Goal: Check status: Check status

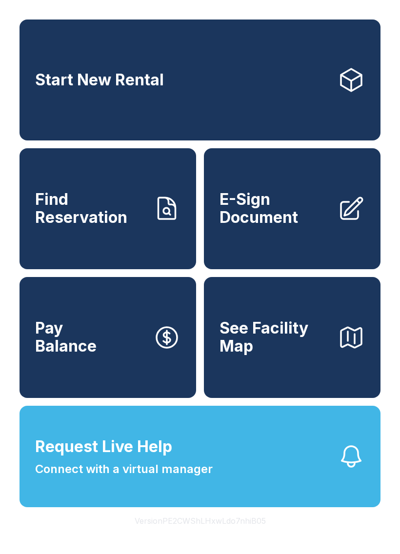
click at [75, 220] on span "Find Reservation" at bounding box center [90, 209] width 110 height 36
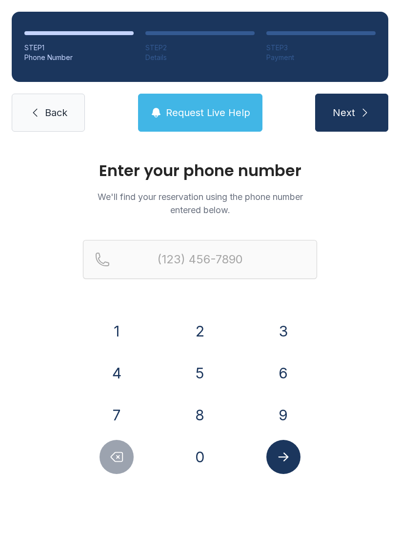
click at [106, 415] on button "7" at bounding box center [116, 415] width 34 height 34
click at [204, 459] on button "0" at bounding box center [200, 457] width 34 height 34
click at [274, 331] on button "3" at bounding box center [283, 331] width 34 height 34
click at [193, 378] on button "5" at bounding box center [200, 373] width 34 height 34
click at [198, 461] on button "0" at bounding box center [200, 457] width 34 height 34
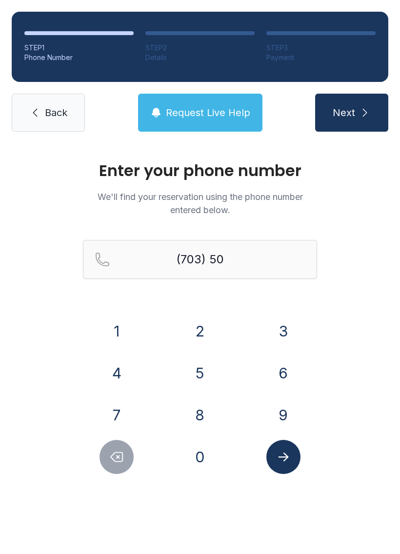
click at [192, 379] on button "5" at bounding box center [200, 373] width 34 height 34
click at [196, 375] on button "5" at bounding box center [200, 373] width 34 height 34
click at [116, 411] on button "7" at bounding box center [116, 415] width 34 height 34
click at [115, 411] on button "7" at bounding box center [116, 415] width 34 height 34
click at [194, 454] on button "0" at bounding box center [200, 457] width 34 height 34
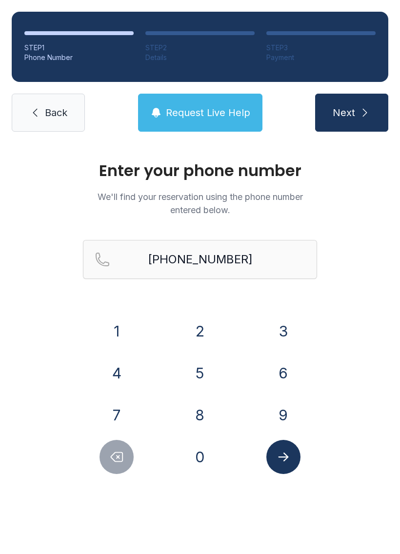
click at [272, 462] on button "Submit lookup form" at bounding box center [283, 457] width 34 height 34
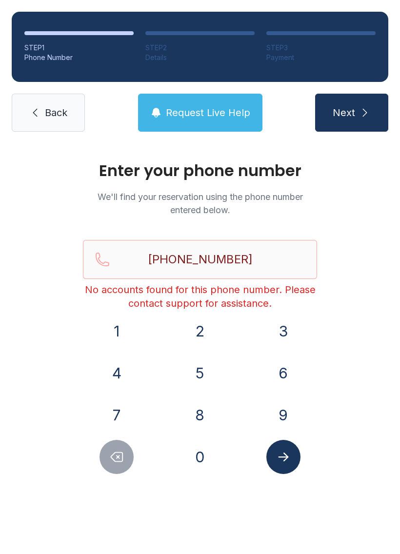
click at [113, 459] on icon "Delete number" at bounding box center [117, 456] width 12 height 9
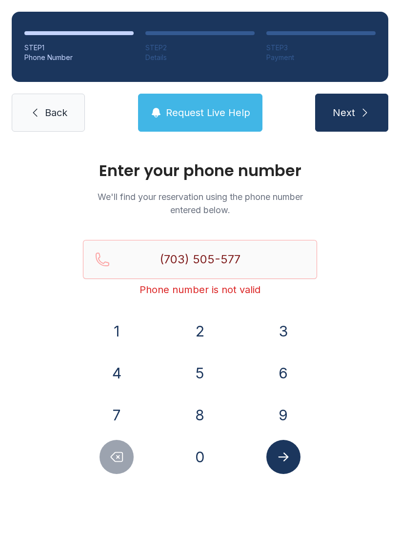
click at [112, 459] on icon "Delete number" at bounding box center [116, 456] width 15 height 15
click at [113, 458] on icon "Delete number" at bounding box center [116, 456] width 15 height 15
click at [109, 456] on button "Delete number" at bounding box center [116, 457] width 34 height 34
click at [108, 456] on button "Delete number" at bounding box center [116, 457] width 34 height 34
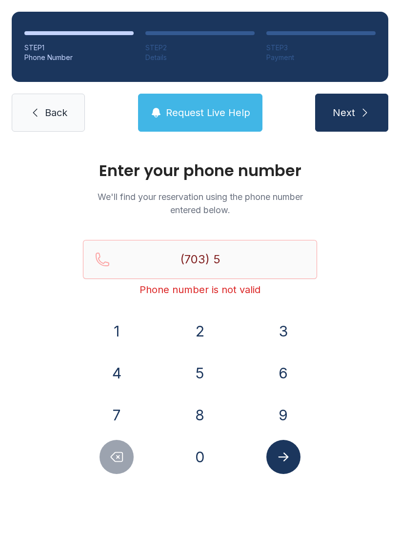
click at [101, 459] on button "Delete number" at bounding box center [116, 457] width 34 height 34
click at [183, 375] on button "5" at bounding box center [200, 373] width 34 height 34
click at [198, 462] on button "0" at bounding box center [200, 457] width 34 height 34
click at [102, 335] on button "1" at bounding box center [116, 331] width 34 height 34
click at [188, 337] on button "2" at bounding box center [200, 331] width 34 height 34
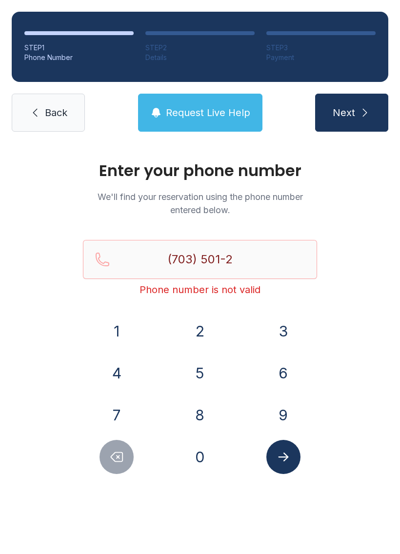
click at [188, 336] on button "2" at bounding box center [200, 331] width 34 height 34
click at [194, 377] on button "5" at bounding box center [200, 373] width 34 height 34
click at [112, 420] on button "7" at bounding box center [116, 415] width 34 height 34
click at [278, 461] on icon "Submit lookup form" at bounding box center [283, 456] width 15 height 15
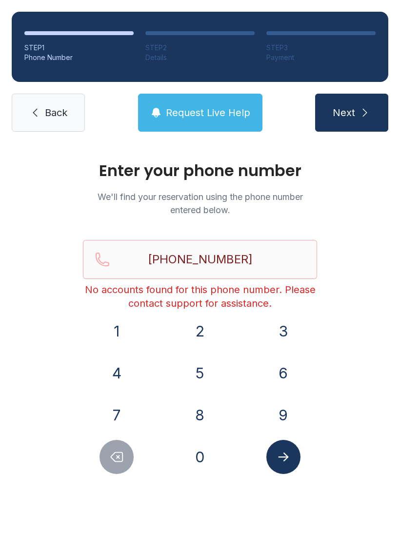
click at [110, 462] on icon "Delete number" at bounding box center [116, 456] width 15 height 15
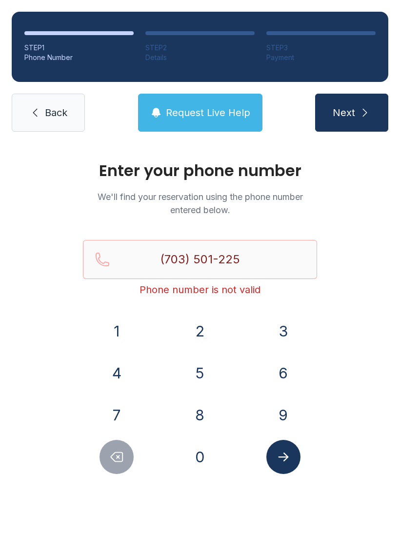
click at [109, 462] on icon "Delete number" at bounding box center [116, 456] width 15 height 15
click at [116, 460] on icon "Delete number" at bounding box center [116, 456] width 15 height 15
click at [112, 459] on icon "Delete number" at bounding box center [116, 456] width 15 height 15
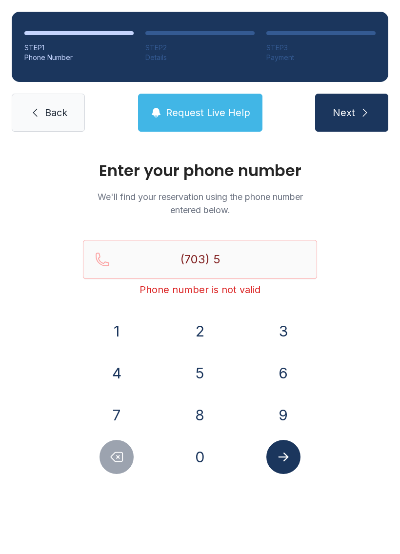
click at [110, 455] on icon "Delete number" at bounding box center [116, 456] width 15 height 15
click at [110, 461] on icon "Delete number" at bounding box center [116, 456] width 15 height 15
type input "(7"
click at [110, 461] on icon "Delete number" at bounding box center [116, 456] width 15 height 15
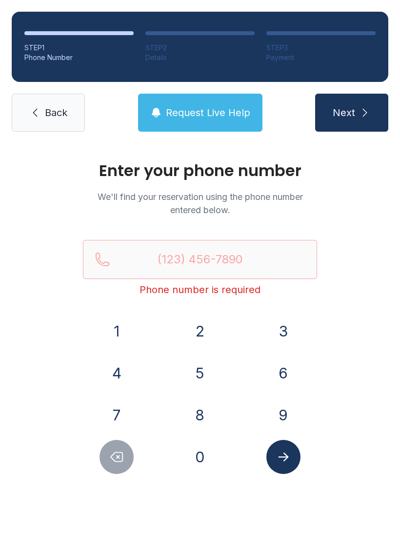
click at [101, 462] on button "Delete number" at bounding box center [116, 457] width 34 height 34
